Goal: Task Accomplishment & Management: Complete application form

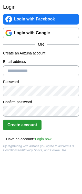
click at [24, 35] on link "Login with Google" at bounding box center [41, 33] width 76 height 11
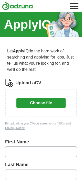
click at [42, 104] on button "Choose file" at bounding box center [40, 103] width 49 height 11
click at [37, 101] on button "Choose file" at bounding box center [40, 103] width 49 height 11
click at [41, 107] on button "Choose file" at bounding box center [40, 103] width 49 height 11
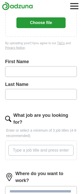
scroll to position [81, 0]
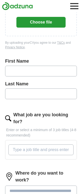
click at [20, 70] on input "text" at bounding box center [40, 71] width 71 height 11
type input "*"
type input "******"
click at [15, 100] on div "Last Name" at bounding box center [40, 91] width 71 height 23
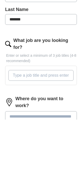
type input "*******"
click at [20, 144] on input "What job are you looking for?" at bounding box center [40, 149] width 65 height 11
click at [16, 185] on input at bounding box center [40, 190] width 71 height 11
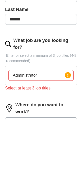
click at [49, 144] on input "Administrator" at bounding box center [40, 149] width 65 height 11
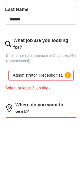
click at [51, 144] on input "Administrator Receptionist." at bounding box center [40, 149] width 65 height 11
click at [69, 146] on icon at bounding box center [67, 149] width 7 height 7
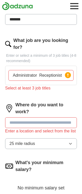
click at [67, 77] on circle at bounding box center [68, 75] width 6 height 6
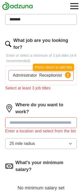
click at [57, 79] on input "Administrator Receptionist" at bounding box center [40, 75] width 65 height 11
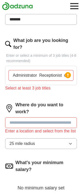
type input "Administrator Receptionist cu"
click at [16, 87] on div "Select at least 3 job titles" at bounding box center [40, 88] width 71 height 6
click at [20, 127] on input at bounding box center [40, 122] width 71 height 11
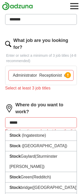
type input "******"
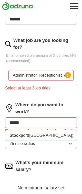
click at [40, 136] on span "(Greater Manchester)" at bounding box center [50, 135] width 45 height 4
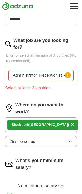
click at [30, 197] on div at bounding box center [40, 196] width 71 height 3
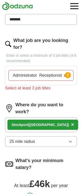
click at [15, 196] on div at bounding box center [40, 196] width 71 height 3
click at [10, 197] on div at bounding box center [40, 196] width 71 height 3
click at [21, 78] on input "Administrator Receptionist cu" at bounding box center [40, 75] width 65 height 11
type input "Administrator Receptionist cu ust"
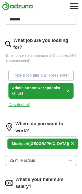
type input "m"
click at [58, 90] on span "Administrator Receptionist cu ust" at bounding box center [38, 90] width 52 height 11
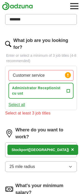
click at [16, 107] on button "Select all" at bounding box center [16, 105] width 17 height 6
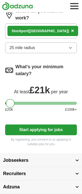
click at [37, 134] on button "Start applying for jobs" at bounding box center [40, 130] width 71 height 11
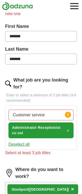
scroll to position [127, 0]
click at [38, 135] on span "Administrator Receptionist cu ust" at bounding box center [38, 130] width 52 height 11
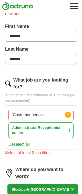
scroll to position [128, 0]
click at [32, 132] on span "Administrator Receptionist cu ust" at bounding box center [38, 130] width 52 height 11
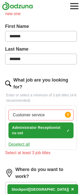
click at [38, 156] on div "What job are you looking for? Enter or select a minimum of 3 job titles (4-8 re…" at bounding box center [40, 118] width 71 height 83
click at [40, 153] on div "Select at least 3 job titles" at bounding box center [40, 153] width 71 height 6
click at [33, 135] on span "Administrator Receptionist cu ust" at bounding box center [38, 130] width 52 height 11
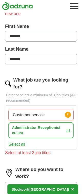
click at [44, 117] on input "Customer service" at bounding box center [40, 115] width 65 height 11
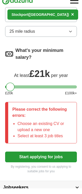
scroll to position [297, 0]
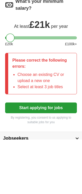
type input "Customer service collections"
click at [40, 157] on button "Start applying for jobs" at bounding box center [40, 162] width 71 height 11
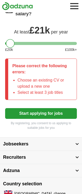
click at [37, 118] on button "Start applying for jobs" at bounding box center [40, 113] width 71 height 11
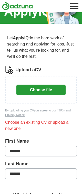
scroll to position [0, 0]
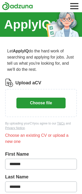
click at [24, 79] on label "Upload a CV" at bounding box center [28, 82] width 26 height 7
click at [0, 0] on input "Upload a CV" at bounding box center [0, 0] width 0 height 0
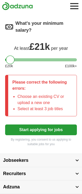
scroll to position [329, 0]
